Goal: Navigation & Orientation: Find specific page/section

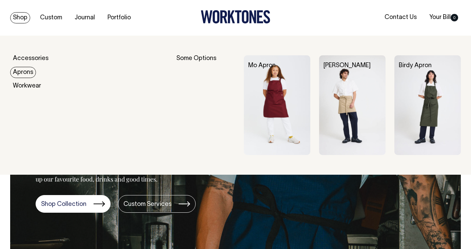
click at [23, 74] on link "Aprons" at bounding box center [23, 72] width 26 height 11
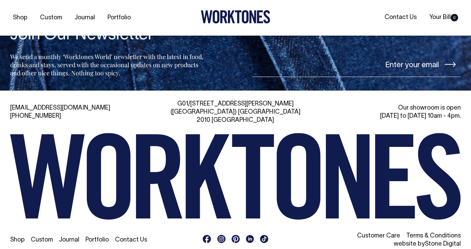
scroll to position [609, 0]
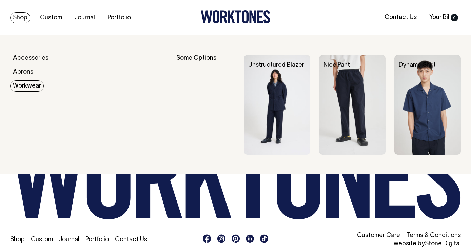
click at [24, 87] on link "Workwear" at bounding box center [27, 85] width 34 height 11
